Goal: Register for event/course

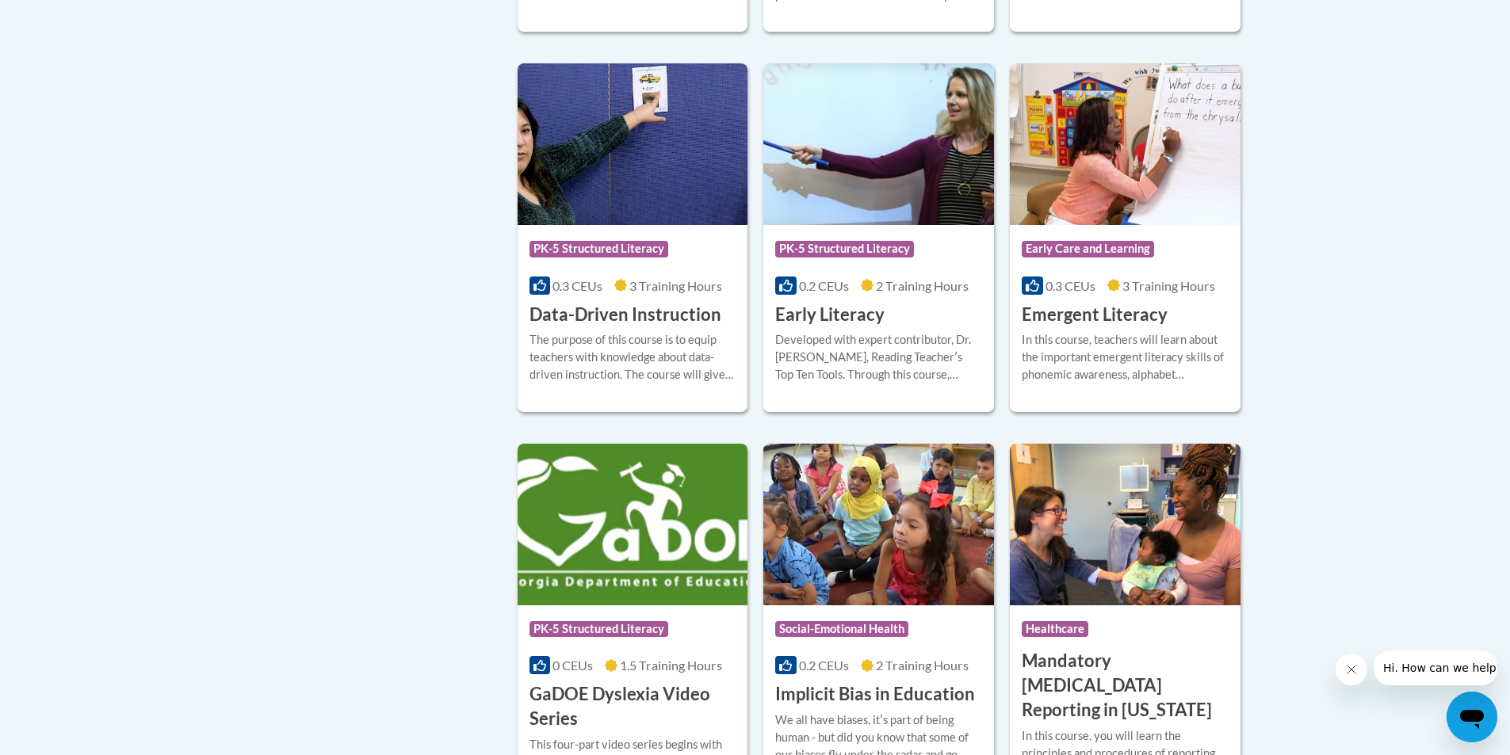
scroll to position [1823, 0]
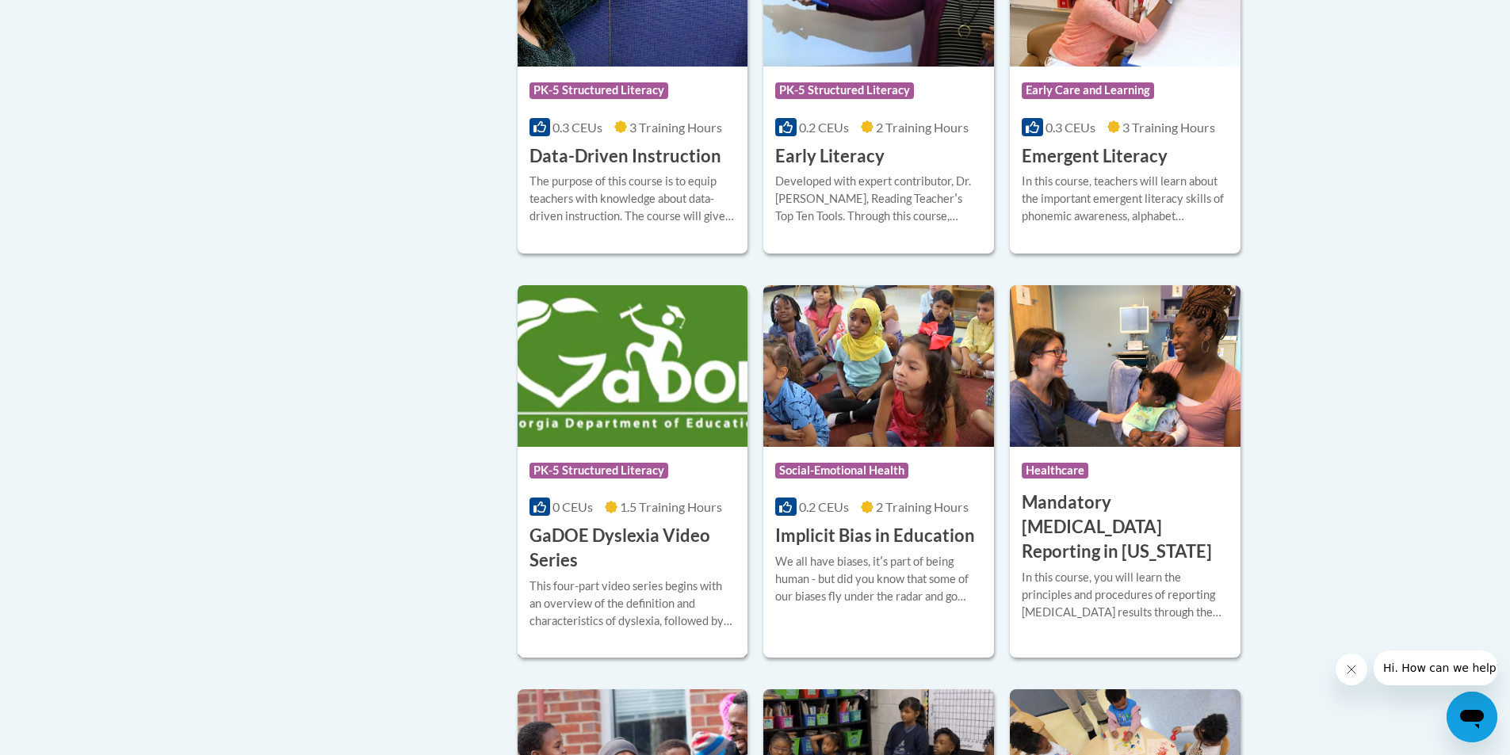
click at [583, 563] on h3 "GaDOE Dyslexia Video Series" at bounding box center [633, 548] width 207 height 49
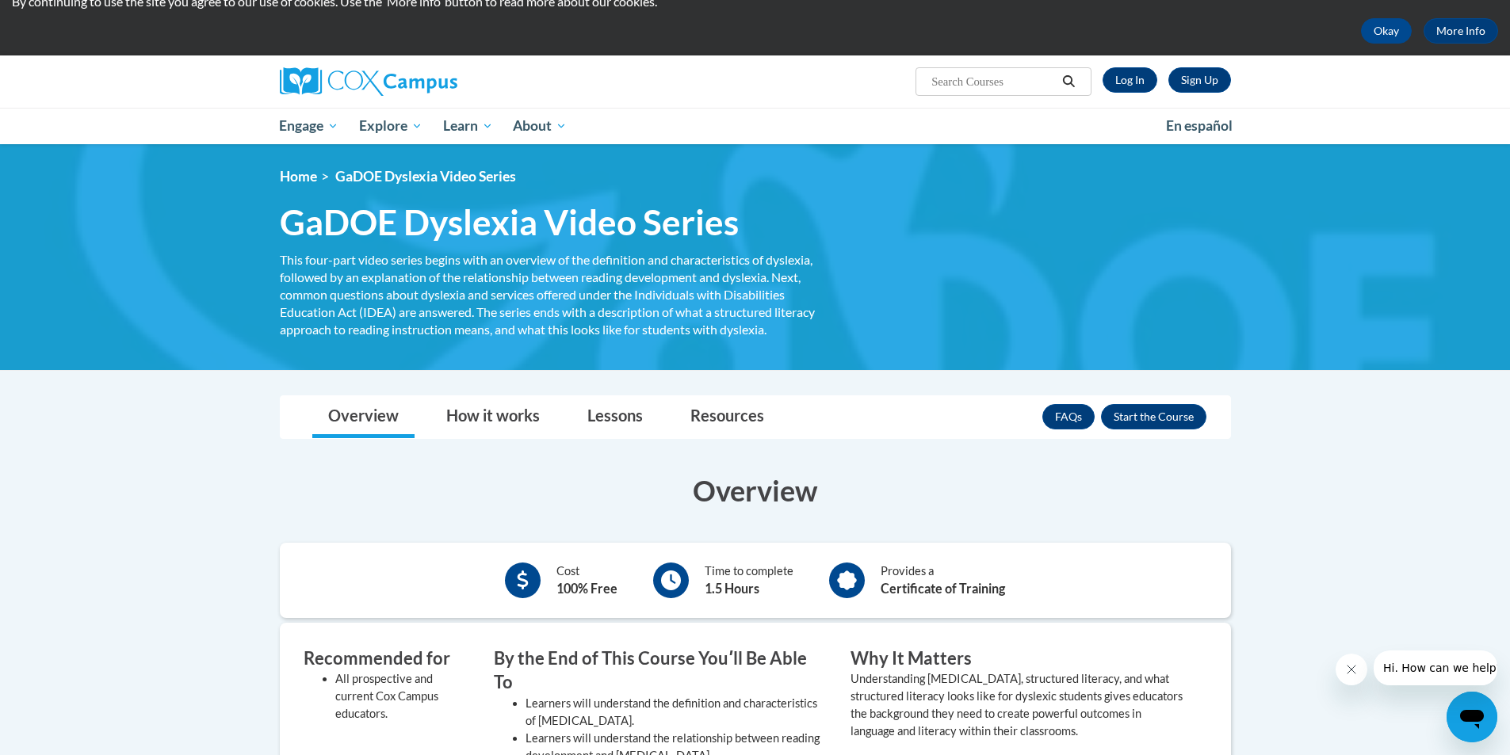
scroll to position [159, 0]
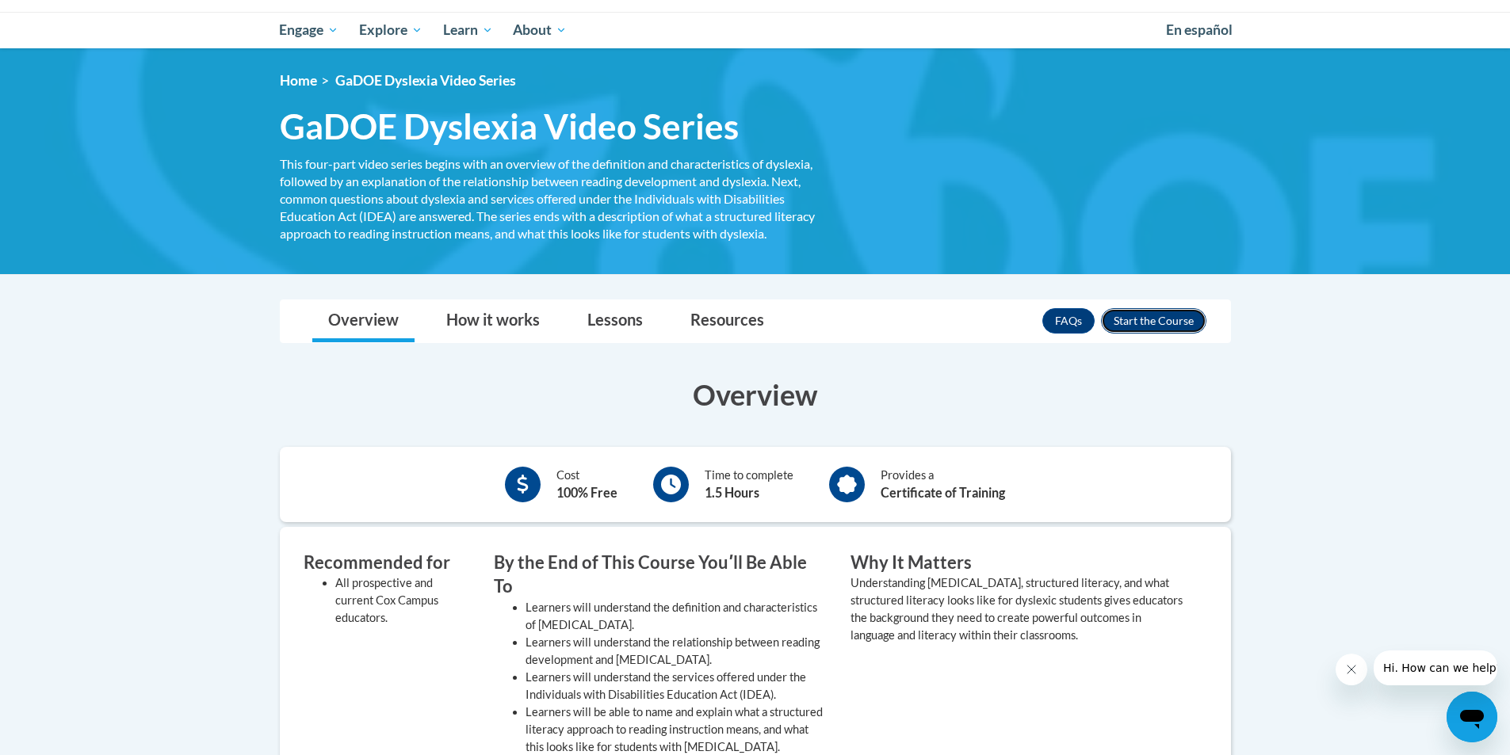
click at [1140, 327] on button "Enroll" at bounding box center [1153, 320] width 105 height 25
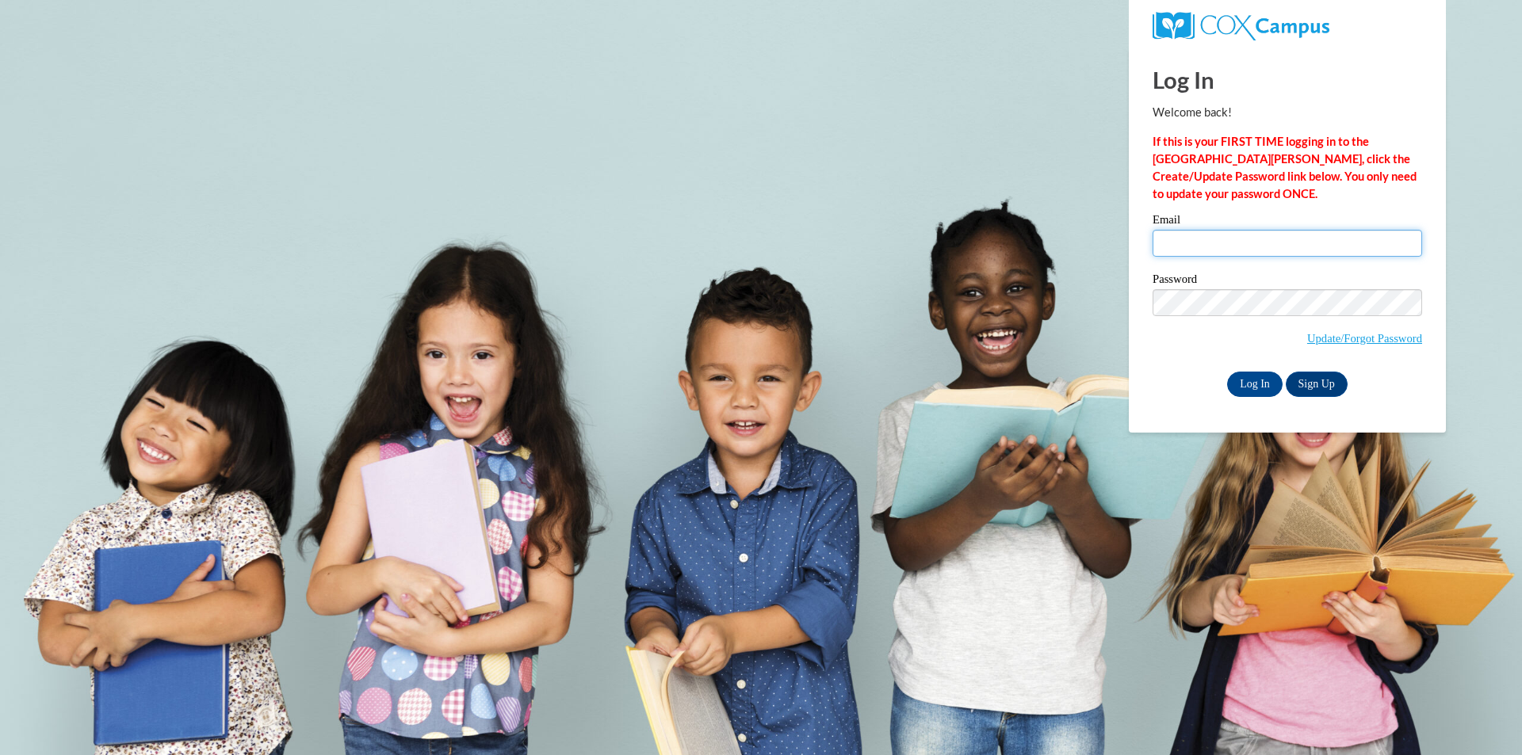
click at [1241, 253] on input "Email" at bounding box center [1288, 243] width 270 height 27
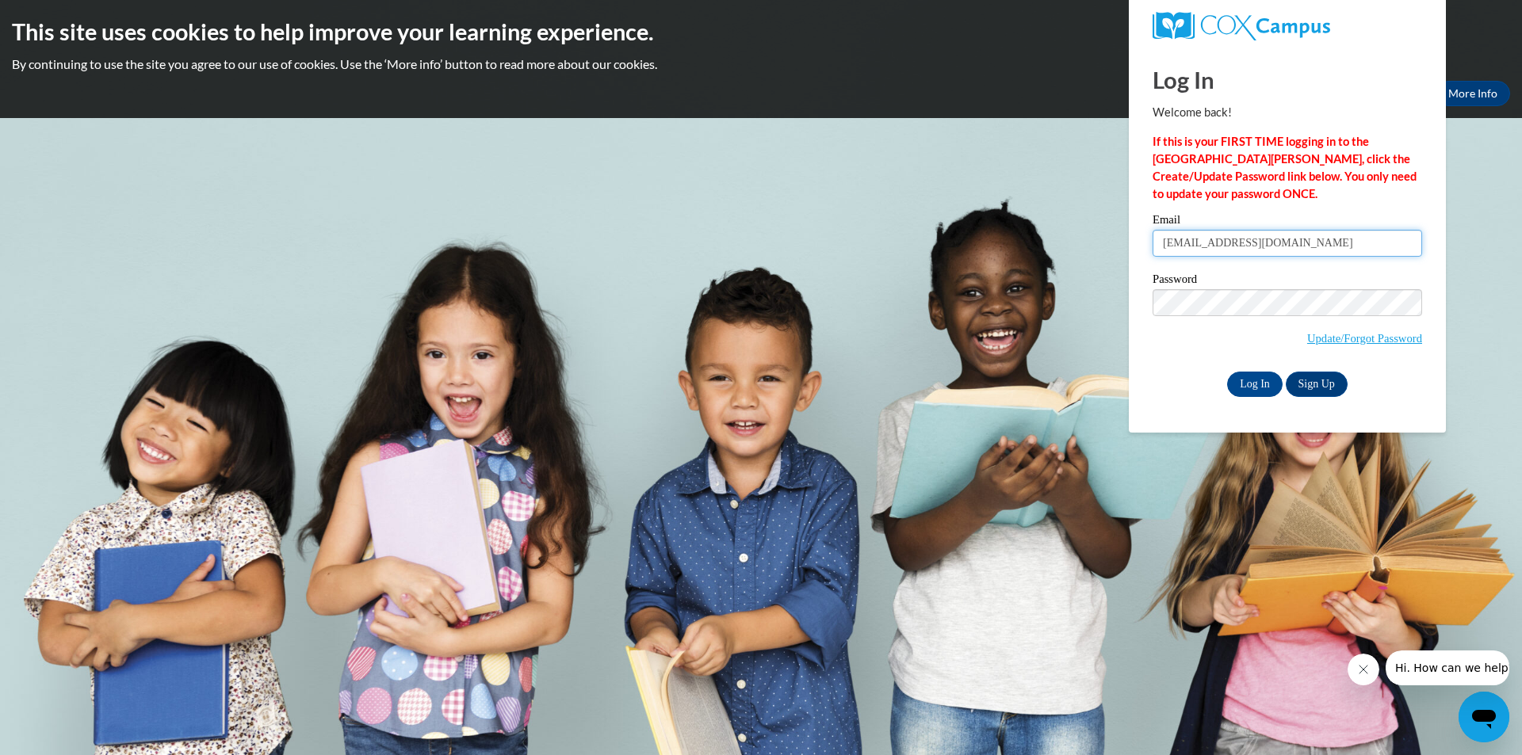
type input "[EMAIL_ADDRESS][DOMAIN_NAME]"
click at [1227, 372] on input "Log In" at bounding box center [1254, 384] width 55 height 25
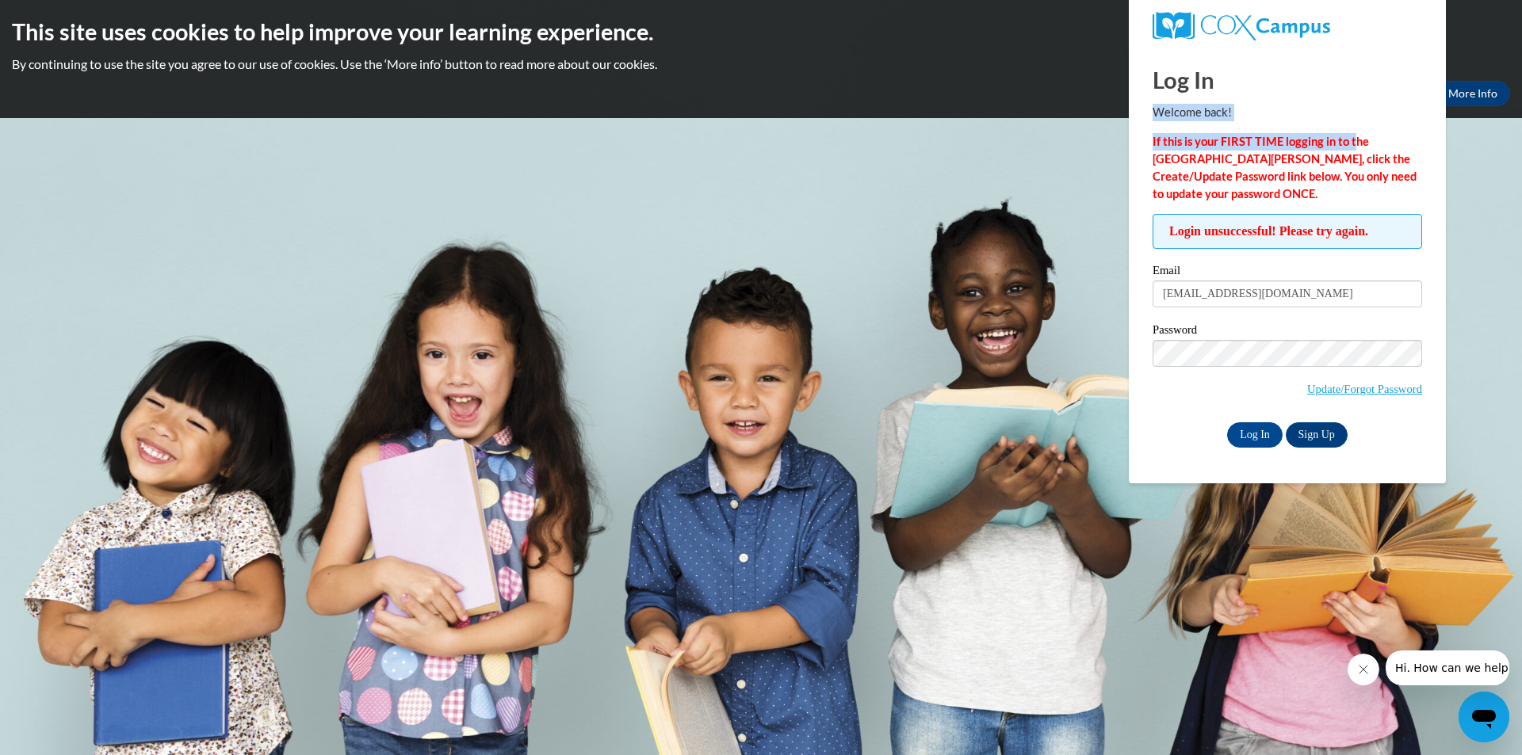
drag, startPoint x: 1363, startPoint y: 55, endPoint x: 1356, endPoint y: 128, distance: 73.4
click at [1356, 128] on div "Log In Welcome back! If this is your FIRST TIME logging in to the [GEOGRAPHIC_D…" at bounding box center [1288, 248] width 270 height 400
click at [1030, 111] on div "This site uses cookies to help improve your learning experience. By continuing …" at bounding box center [761, 59] width 1522 height 118
click at [702, 26] on h2 "This site uses cookies to help improve your learning experience." at bounding box center [761, 32] width 1498 height 32
click at [1490, 86] on link "More Info" at bounding box center [1473, 93] width 75 height 25
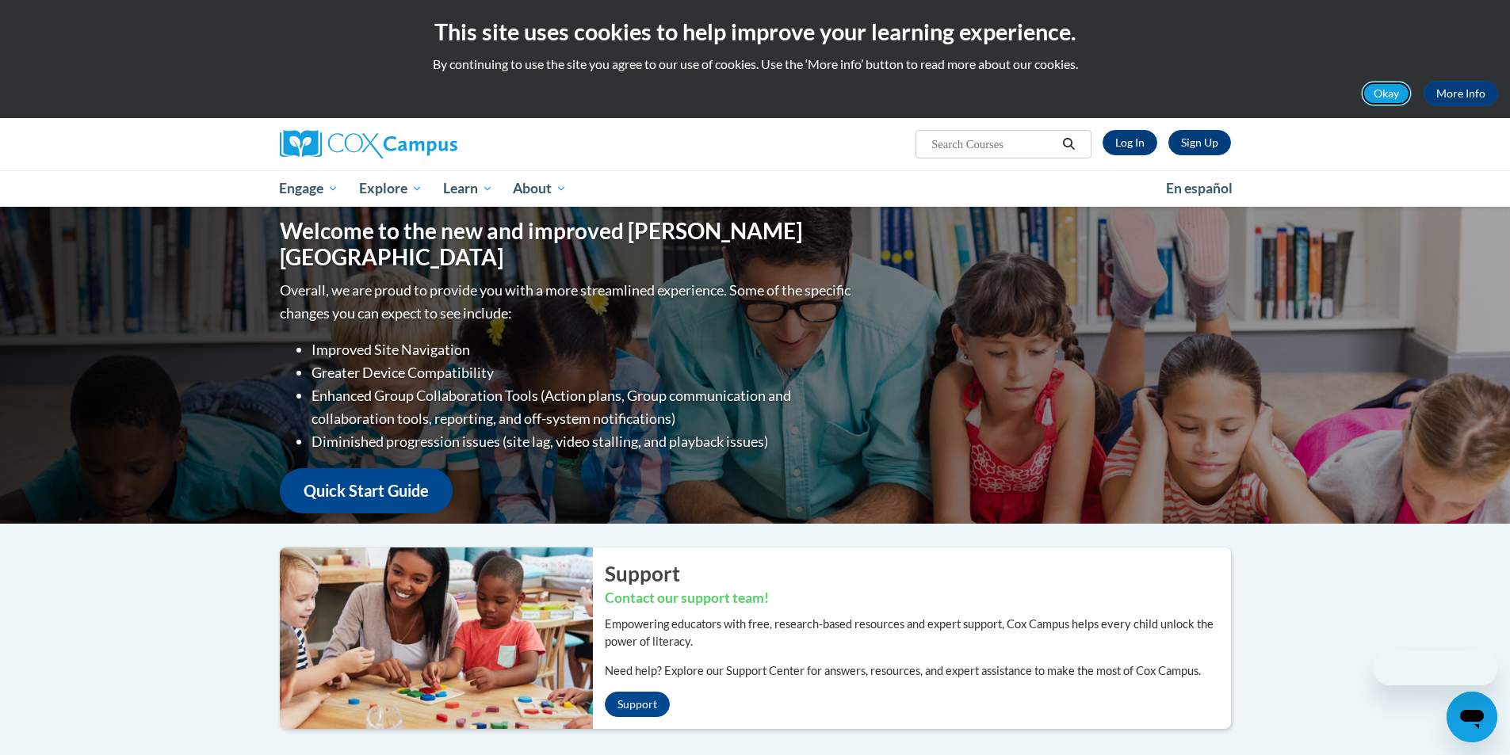
click at [1401, 97] on button "Okay" at bounding box center [1386, 93] width 51 height 25
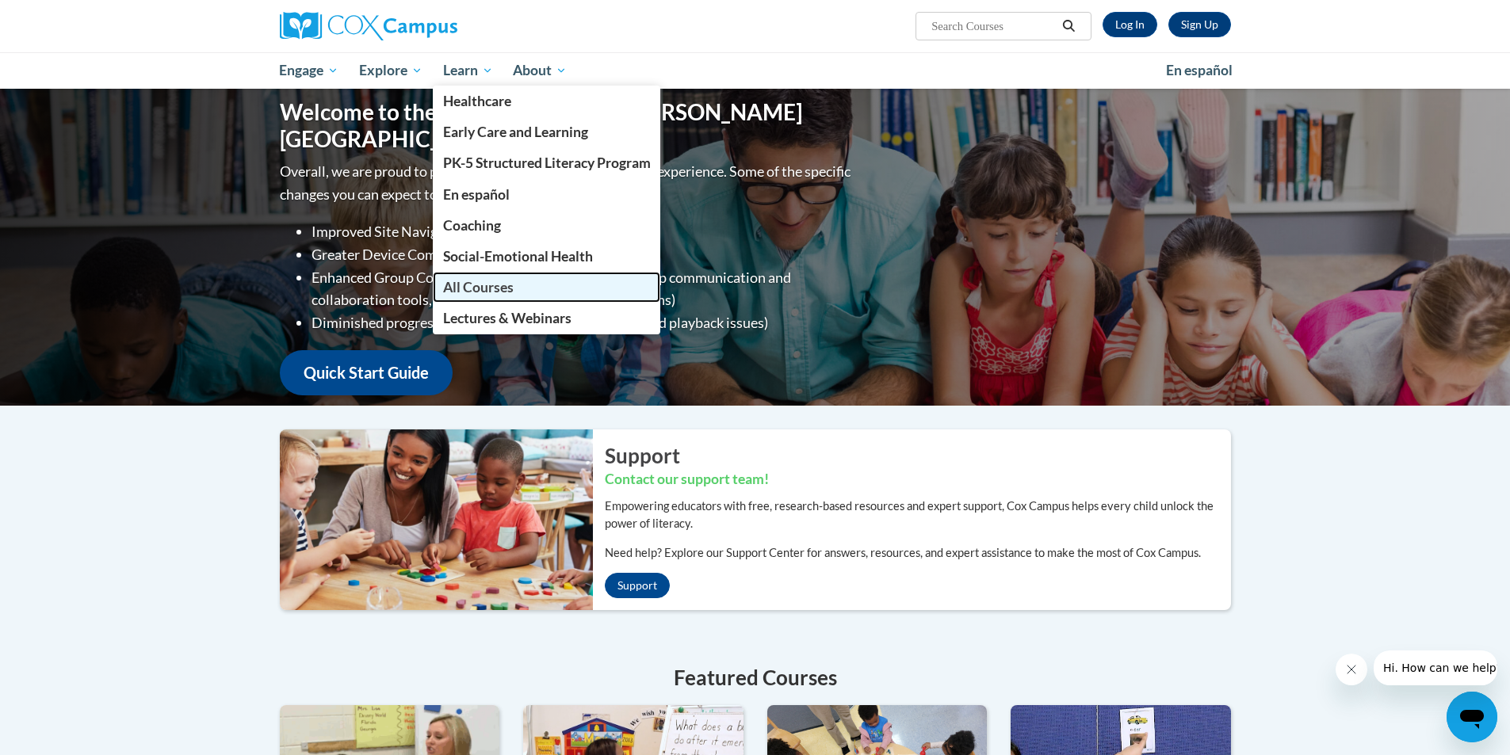
click at [511, 296] on span "All Courses" at bounding box center [478, 287] width 71 height 17
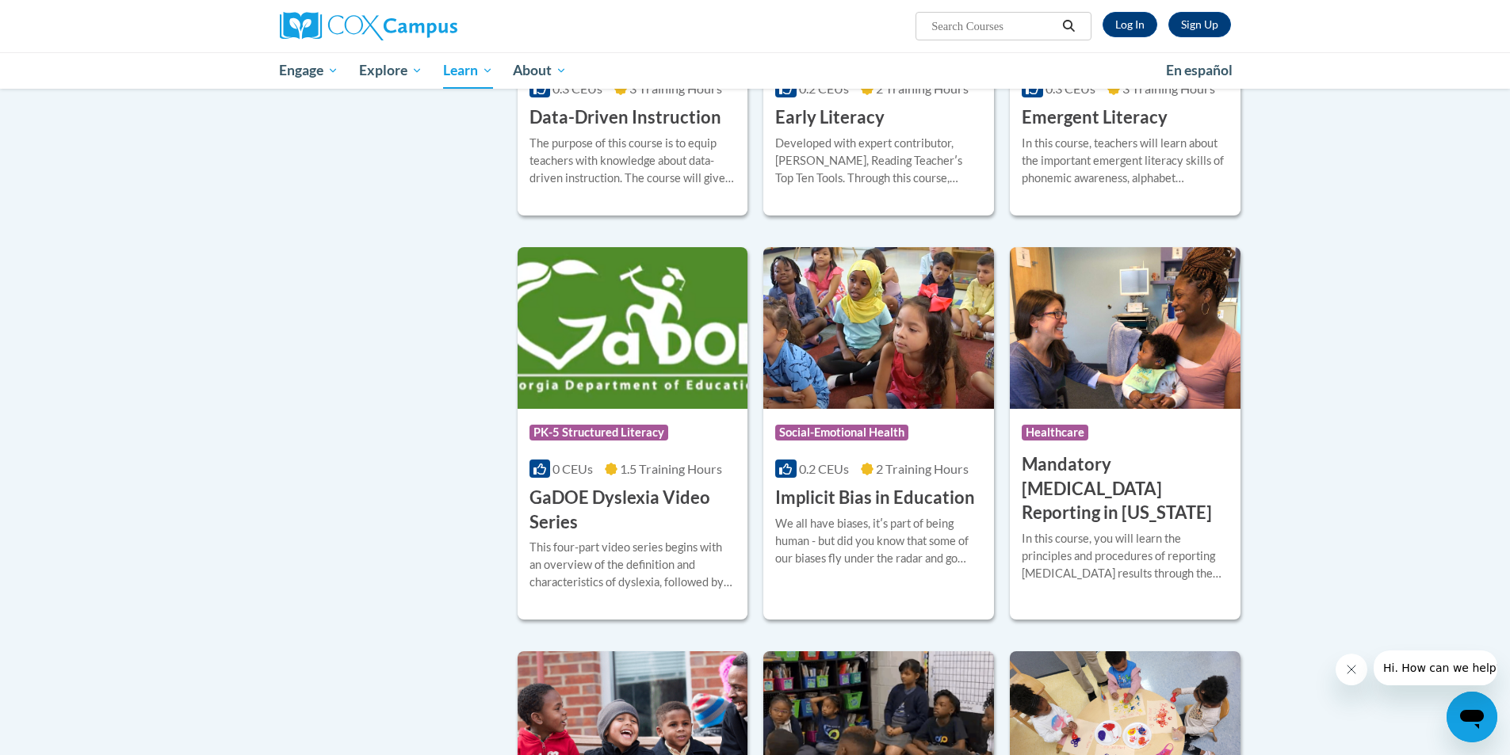
scroll to position [1744, 0]
click at [607, 514] on h3 "GaDOE Dyslexia Video Series" at bounding box center [633, 509] width 207 height 49
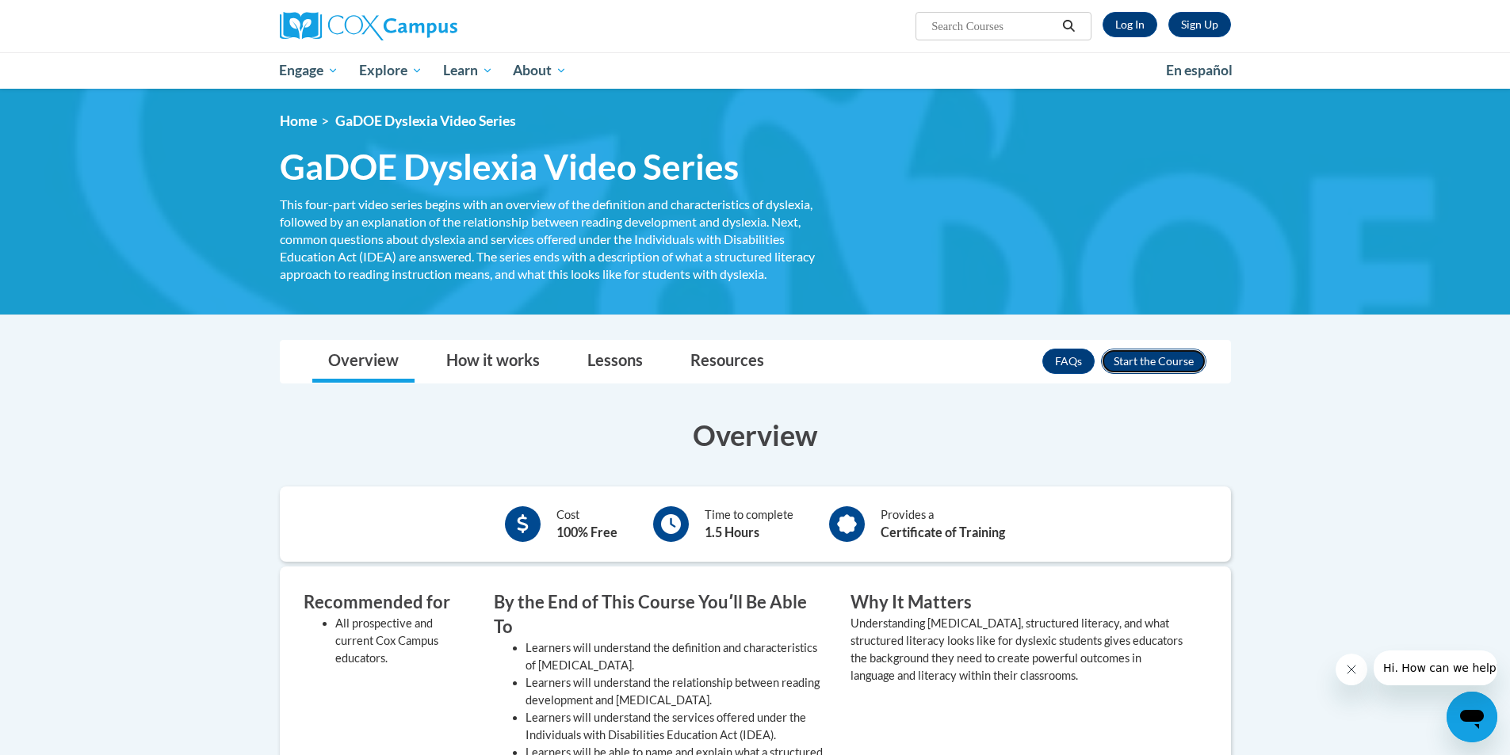
click at [1153, 364] on button "Enroll" at bounding box center [1153, 361] width 105 height 25
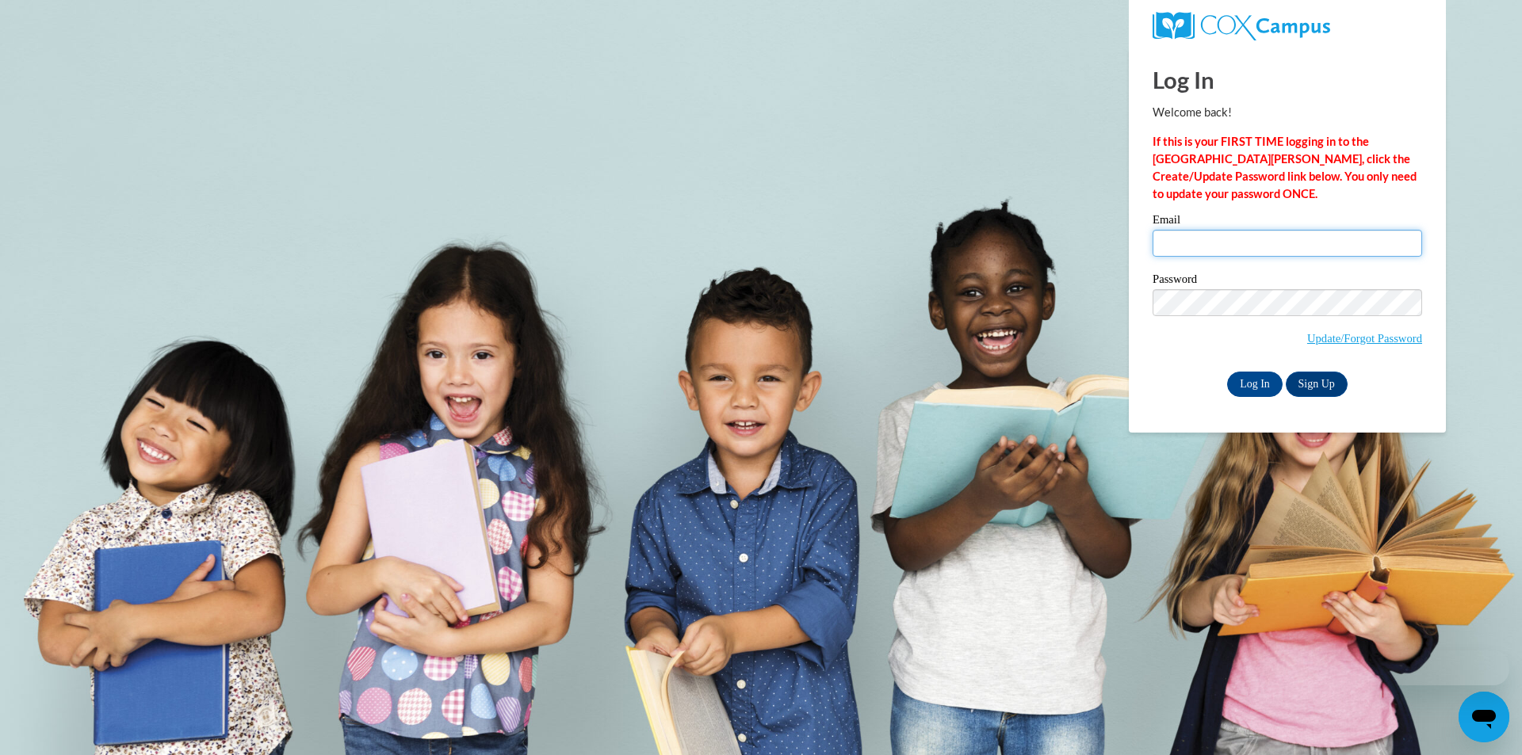
click at [1197, 250] on input "Email" at bounding box center [1288, 243] width 270 height 27
type input "[EMAIL_ADDRESS][DOMAIN_NAME]"
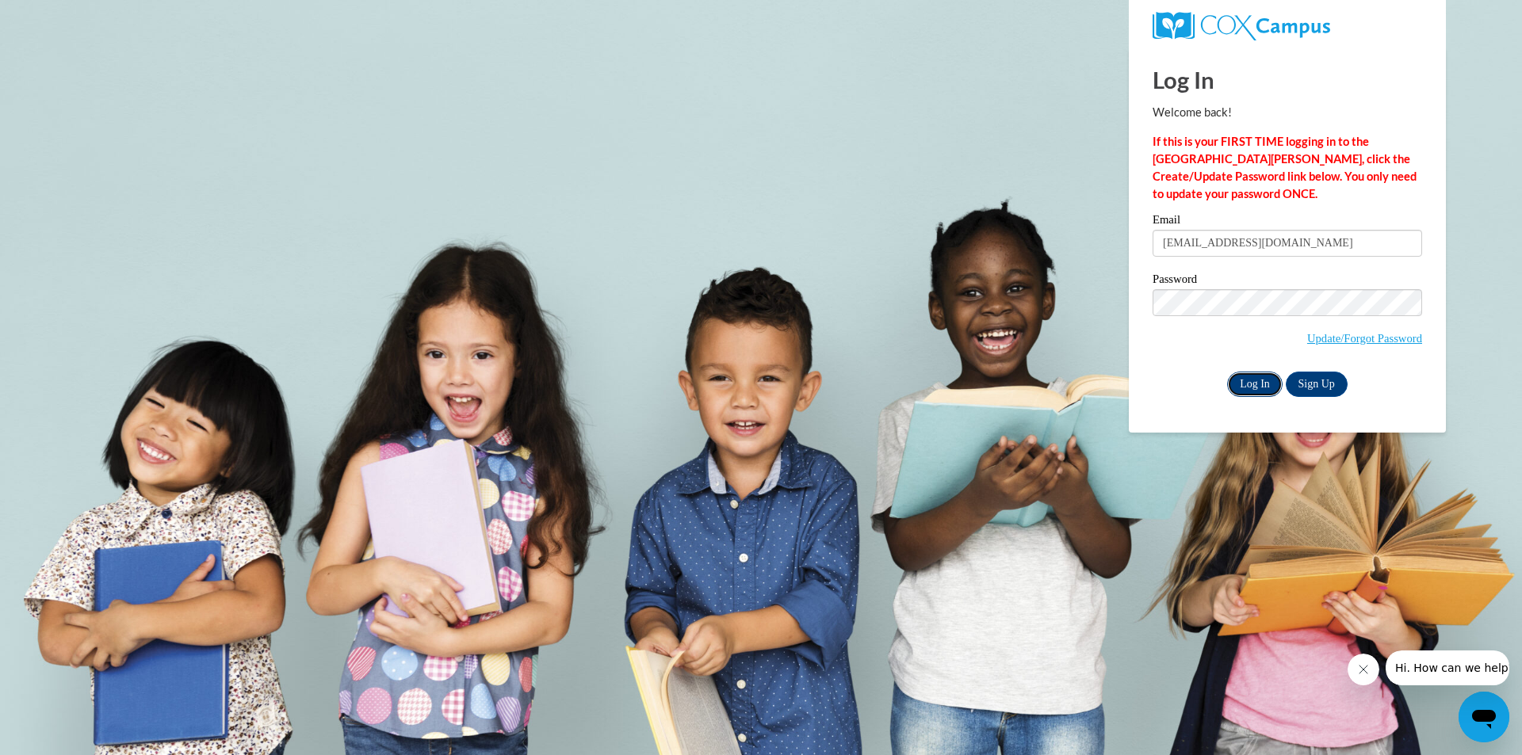
click at [1259, 378] on input "Log In" at bounding box center [1254, 384] width 55 height 25
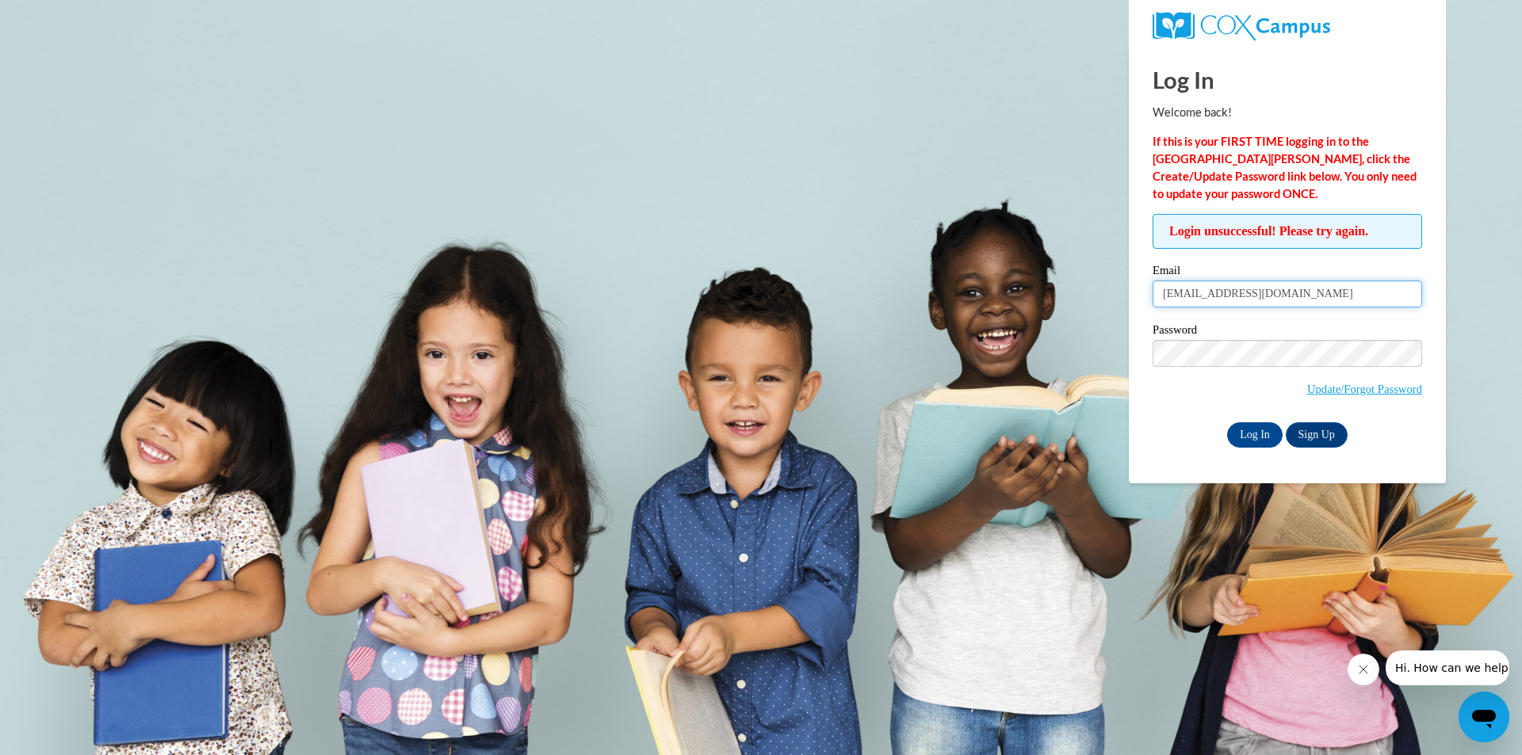
click at [1295, 300] on input "[EMAIL_ADDRESS][DOMAIN_NAME]" at bounding box center [1288, 294] width 270 height 27
type input "n"
click at [1306, 295] on input "[EMAIL_ADDRESS][DOMAIN_NAME]" at bounding box center [1288, 294] width 270 height 27
type input "l"
type input "[EMAIL_ADDRESS][DOMAIN_NAME]"
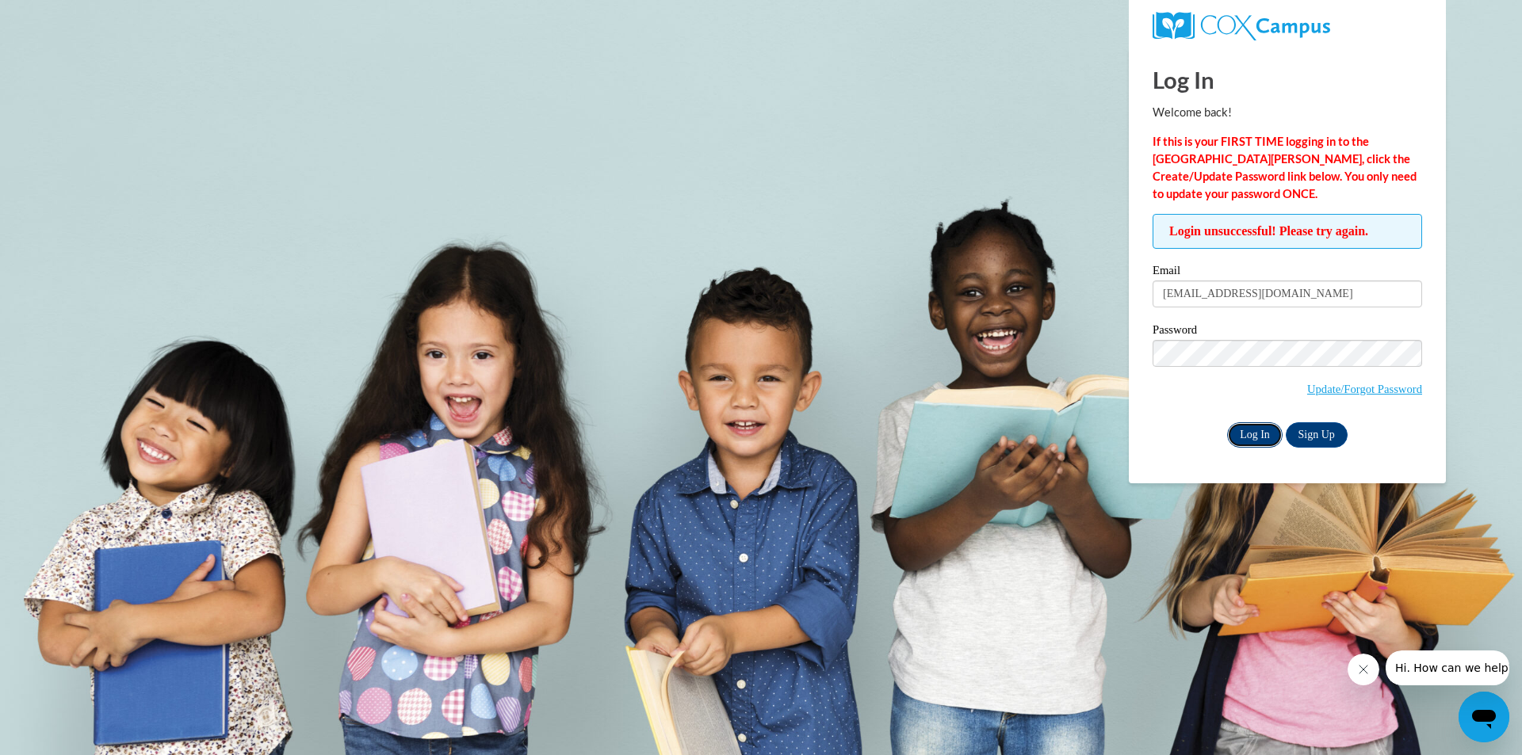
click at [1252, 430] on input "Log In" at bounding box center [1254, 435] width 55 height 25
